Goal: Task Accomplishment & Management: Manage account settings

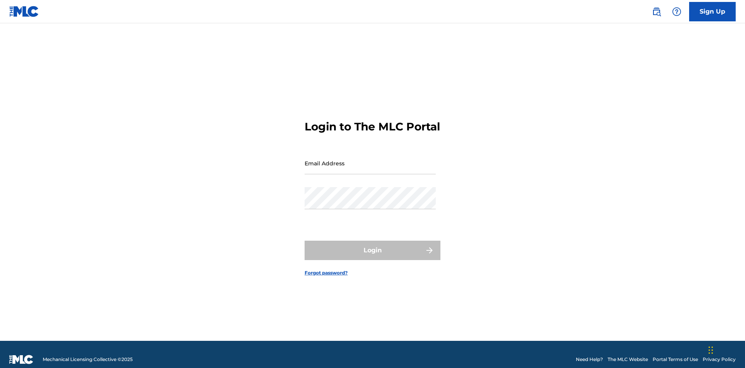
scroll to position [10, 0]
click at [370, 159] on input "Email Address" at bounding box center [369, 163] width 131 height 22
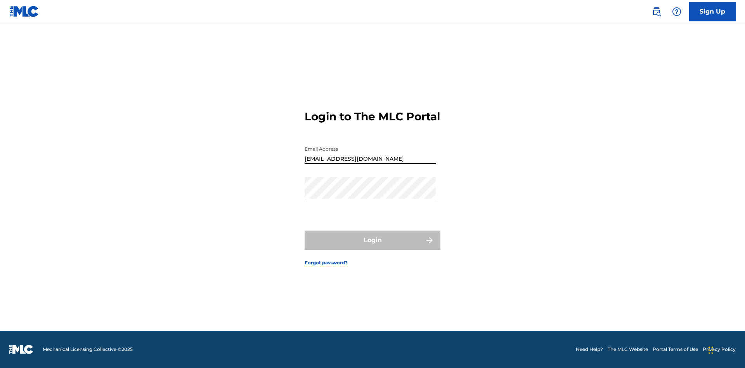
scroll to position [0, 28]
type input "[EMAIL_ADDRESS][DOMAIN_NAME]"
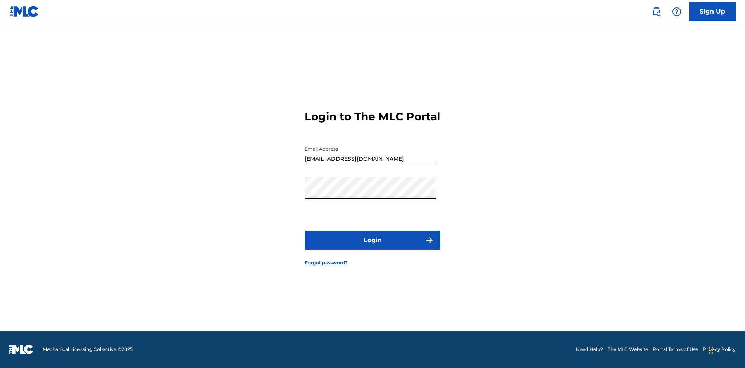
click at [372, 247] on button "Login" at bounding box center [372, 239] width 136 height 19
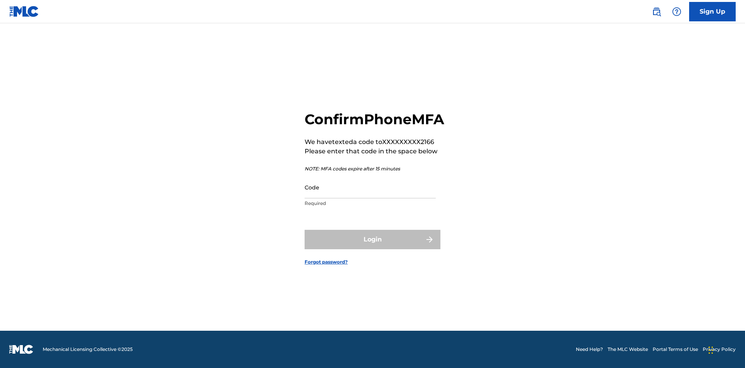
click at [370, 195] on input "Code" at bounding box center [369, 187] width 131 height 22
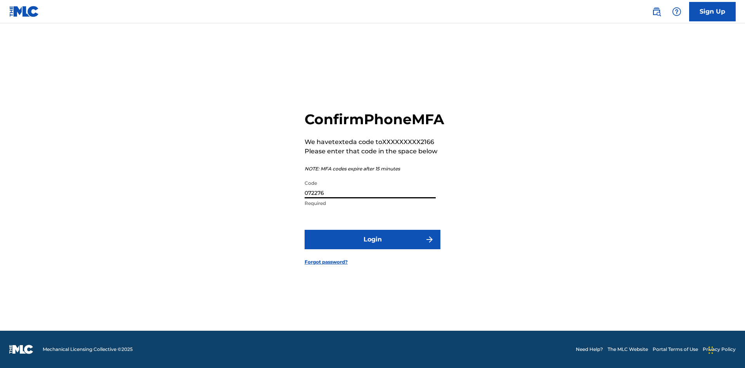
type input "072276"
click at [372, 248] on button "Login" at bounding box center [372, 239] width 136 height 19
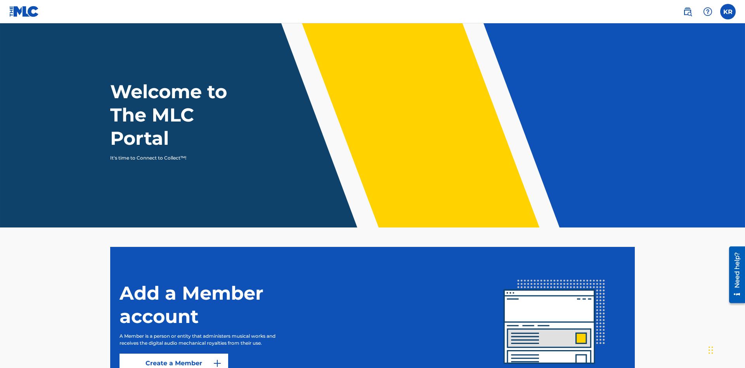
click at [728, 11] on label at bounding box center [728, 12] width 16 height 16
click at [728, 12] on input "KR [PERSON_NAME] [EMAIL_ADDRESS][DOMAIN_NAME] Notification Preferences Profile …" at bounding box center [728, 12] width 0 height 0
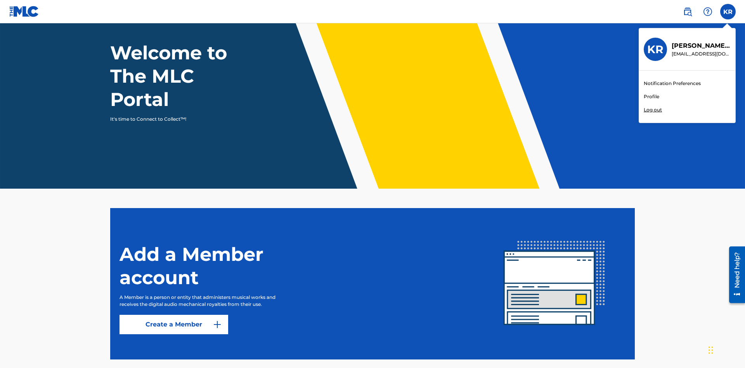
click at [651, 97] on link "Profile" at bounding box center [652, 96] width 16 height 7
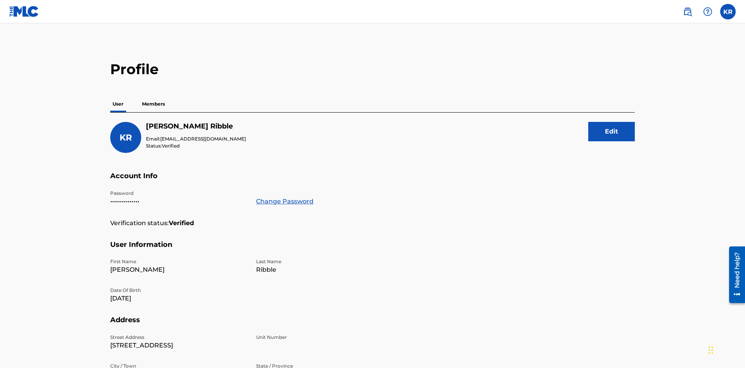
scroll to position [14, 0]
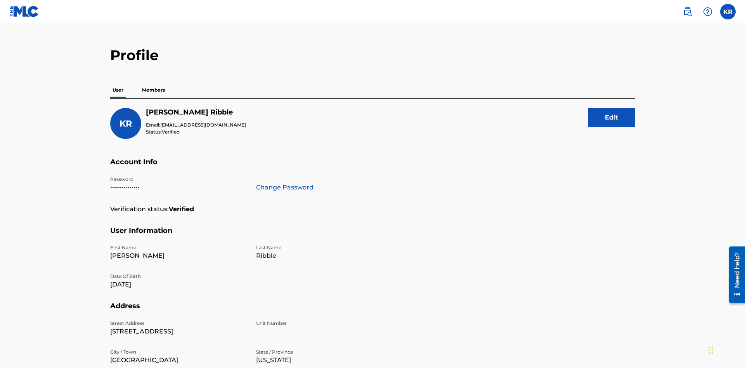
click at [284, 183] on link "Change Password" at bounding box center [284, 187] width 57 height 9
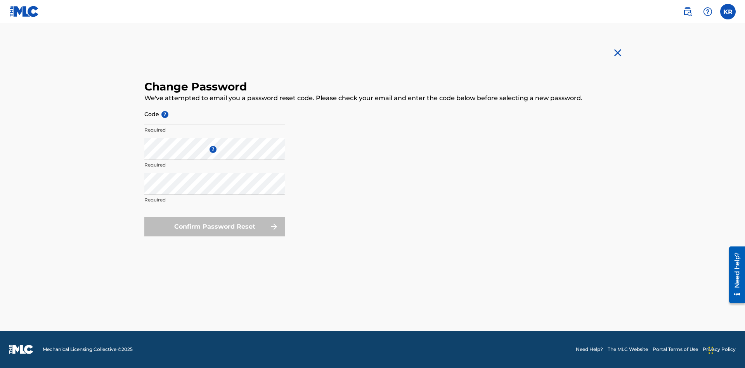
click at [215, 114] on input "Code ?" at bounding box center [214, 114] width 140 height 22
type input "e717b5676a1ea52ea0fd476ddb8c57ee"
